Goal: Task Accomplishment & Management: Complete application form

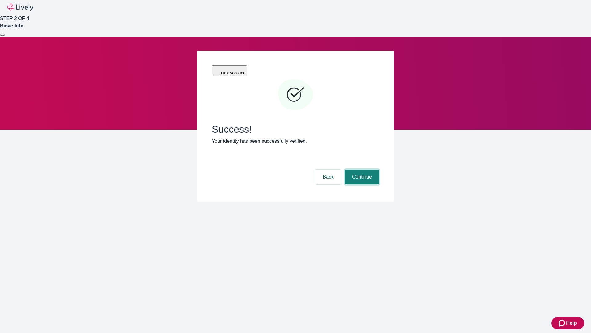
click at [361, 169] on button "Continue" at bounding box center [362, 176] width 34 height 15
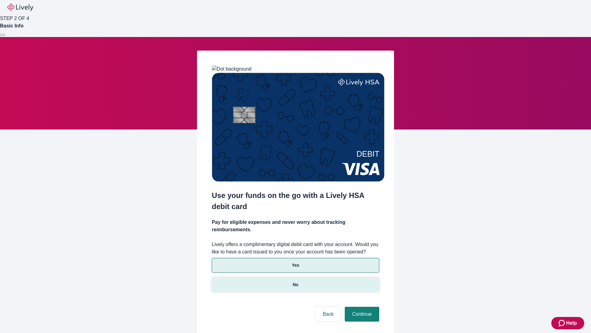
click at [295, 281] on p "No" at bounding box center [296, 284] width 6 height 6
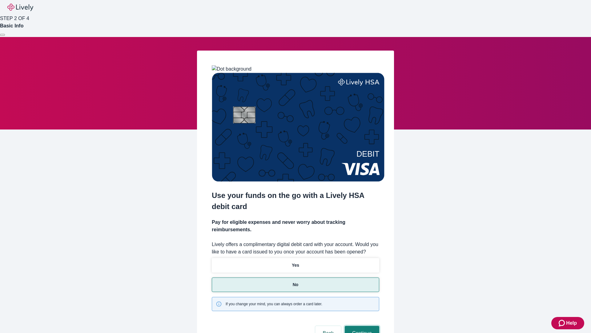
click at [361, 326] on button "Continue" at bounding box center [362, 333] width 34 height 15
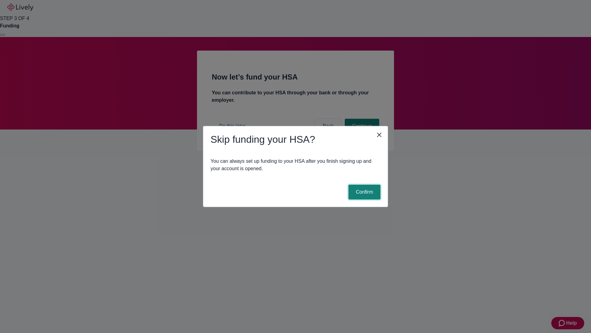
click at [364, 192] on button "Confirm" at bounding box center [365, 191] width 32 height 15
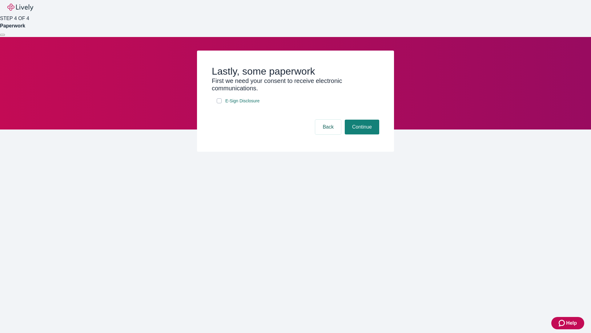
click at [219, 103] on input "E-Sign Disclosure" at bounding box center [219, 100] width 5 height 5
checkbox input "true"
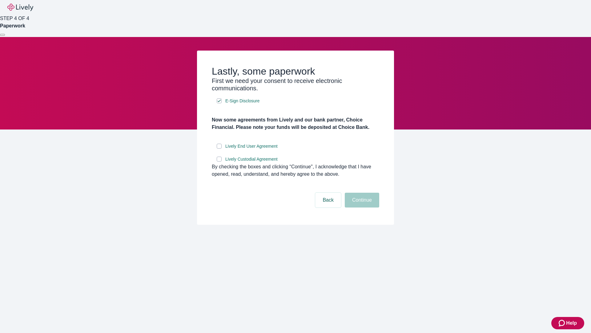
click at [219, 148] on input "Lively End User Agreement" at bounding box center [219, 146] width 5 height 5
checkbox input "true"
click at [219, 161] on input "Lively Custodial Agreement" at bounding box center [219, 158] width 5 height 5
checkbox input "true"
click at [361, 207] on button "Continue" at bounding box center [362, 199] width 34 height 15
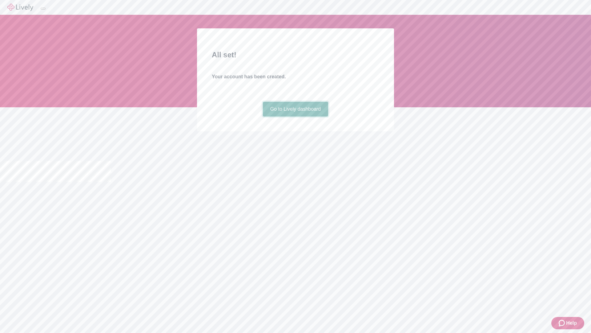
click at [295, 116] on link "Go to Lively dashboard" at bounding box center [296, 109] width 66 height 15
